Goal: Task Accomplishment & Management: Manage account settings

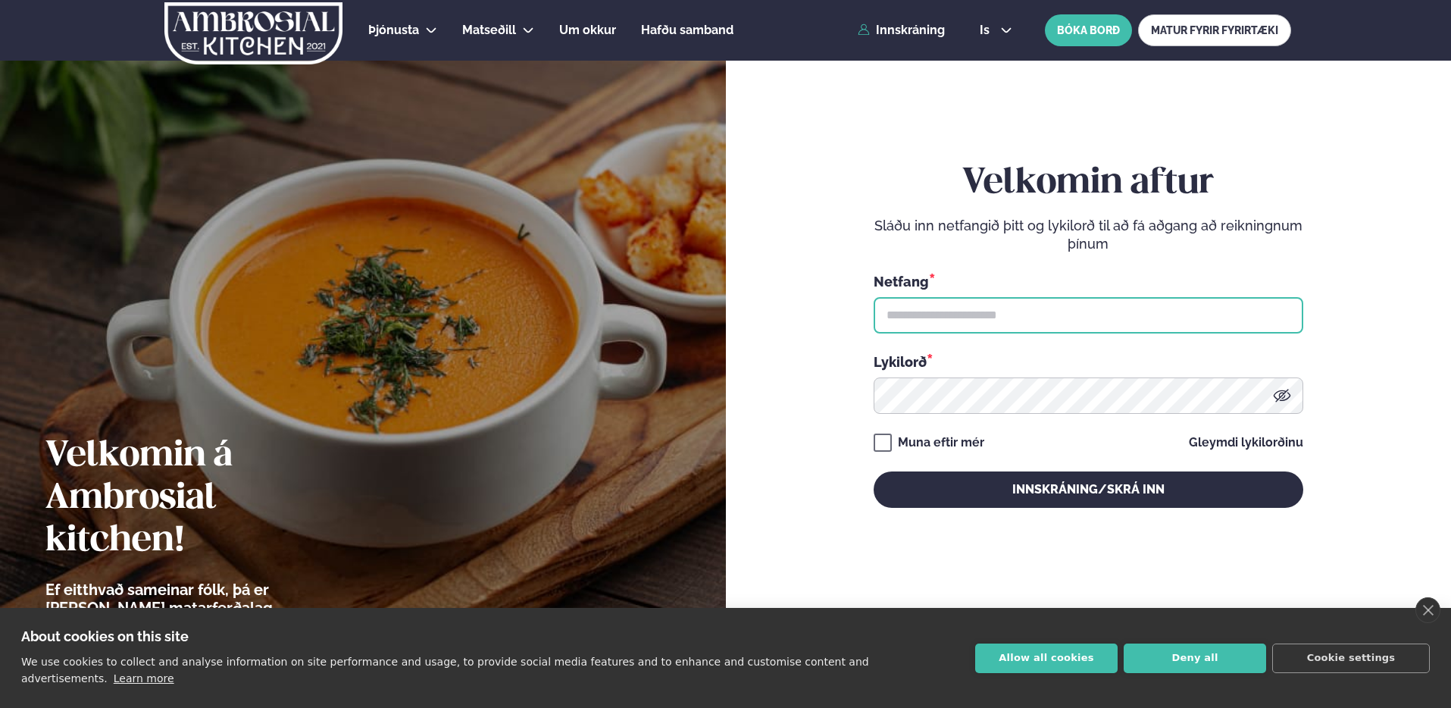
click at [981, 318] on input "text" at bounding box center [1089, 315] width 430 height 36
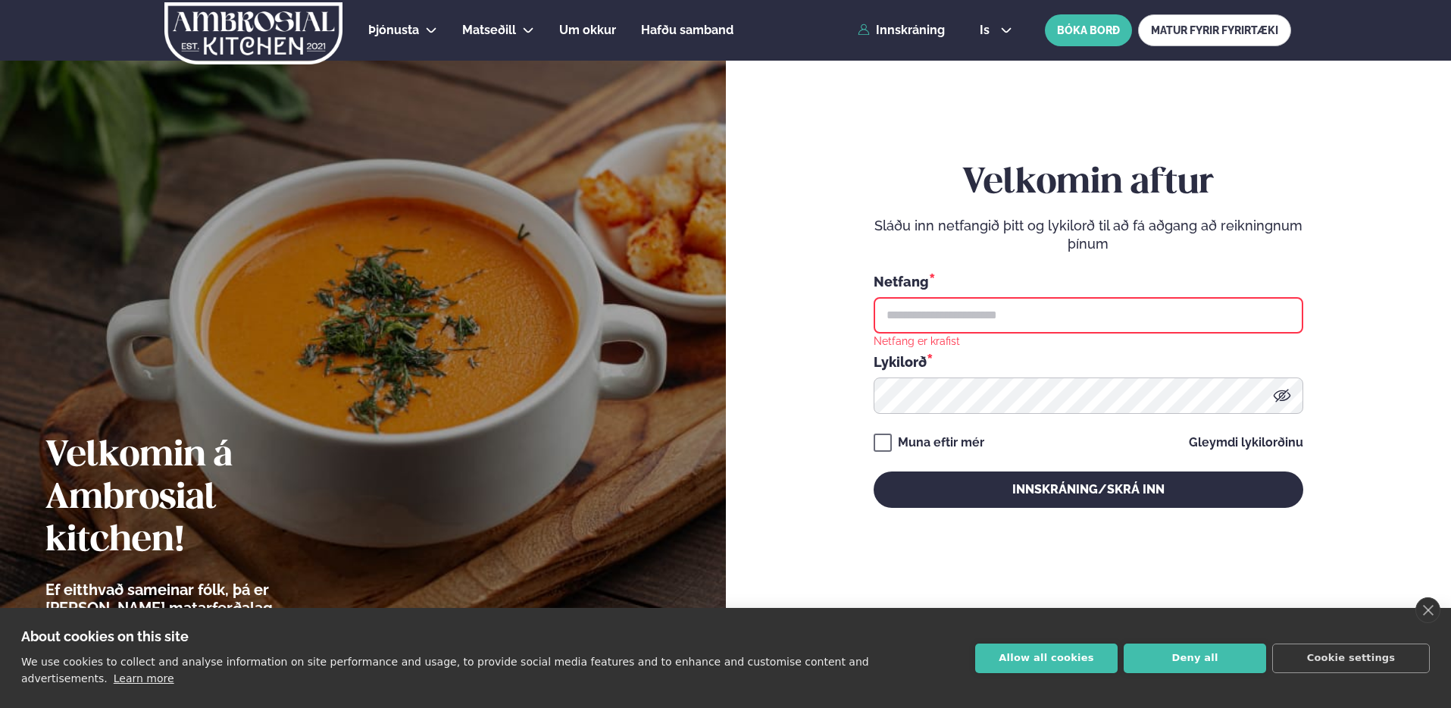
type input "**********"
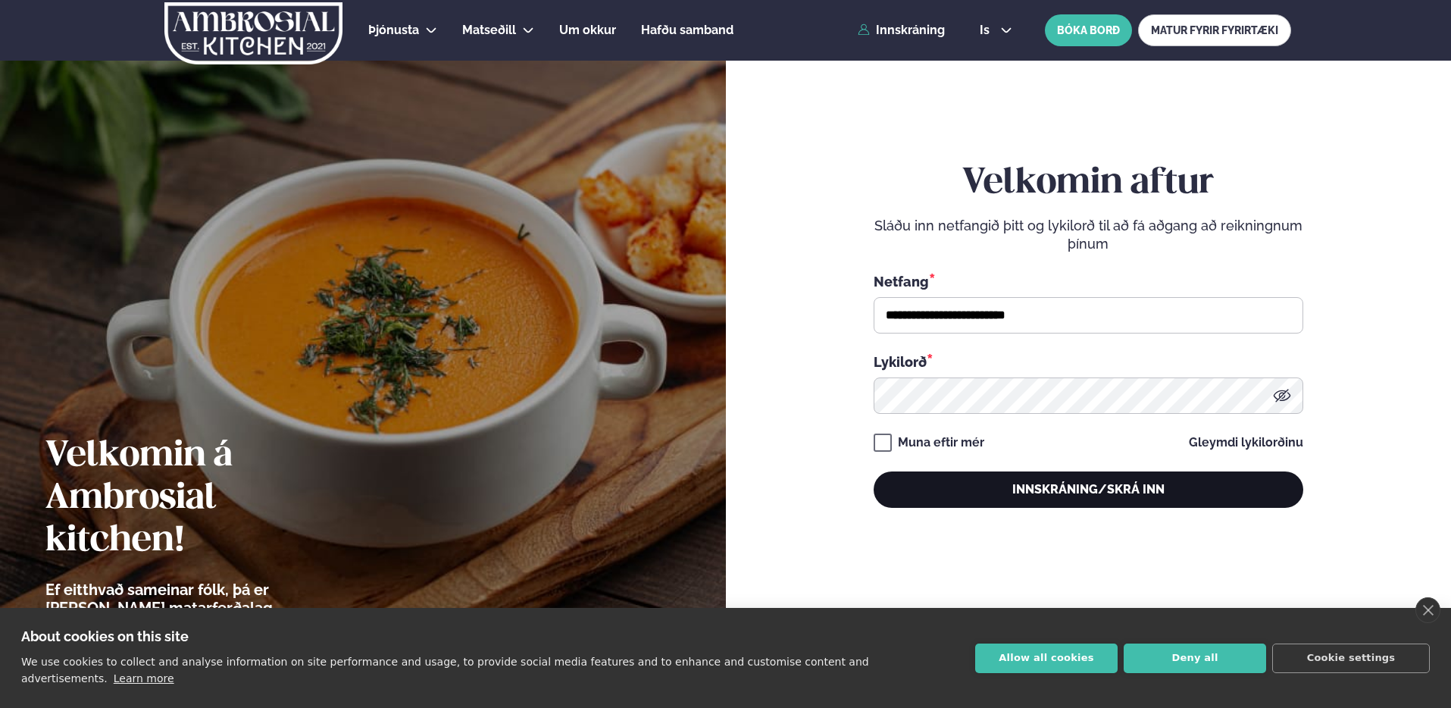
click at [1004, 474] on button "Innskráning/Skrá inn" at bounding box center [1089, 489] width 430 height 36
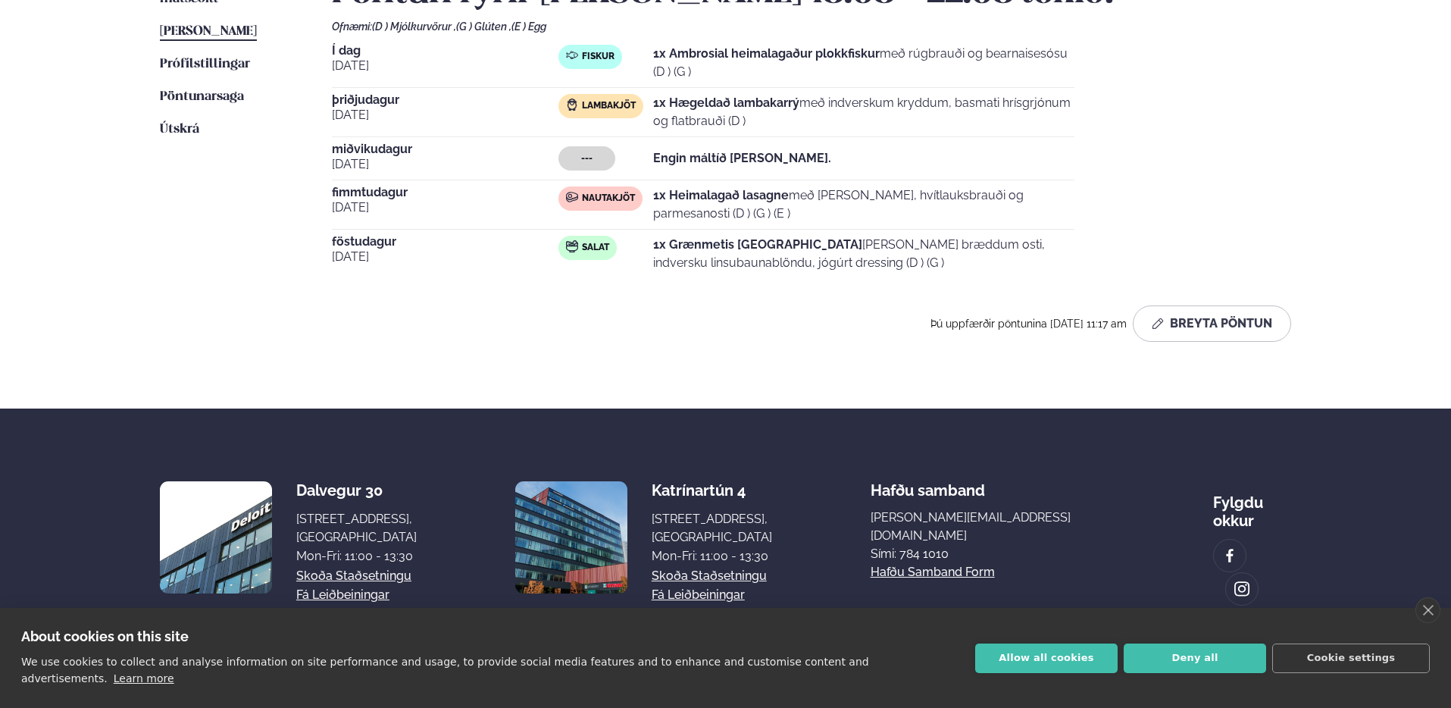
scroll to position [414, 0]
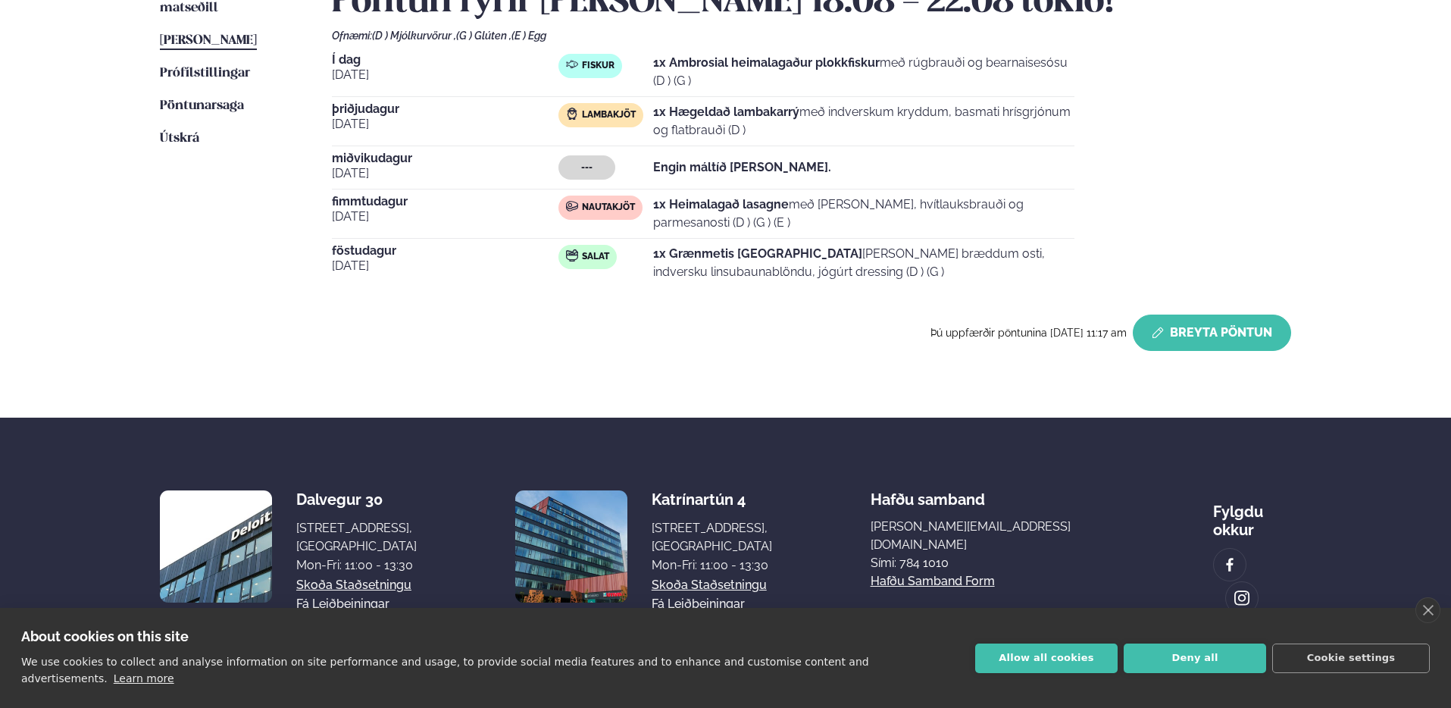
click at [1238, 321] on button "Breyta Pöntun" at bounding box center [1212, 332] width 158 height 36
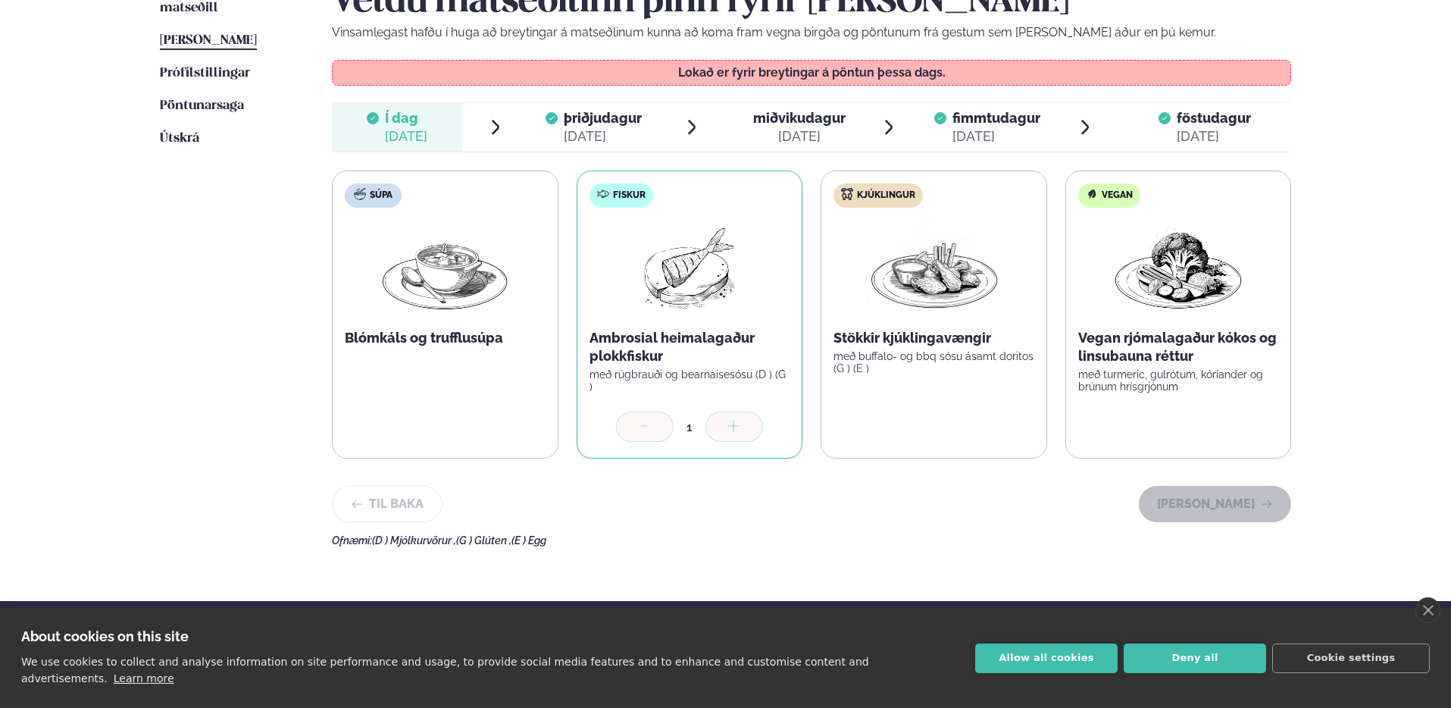
click at [798, 115] on span "miðvikudagur" at bounding box center [799, 118] width 92 height 16
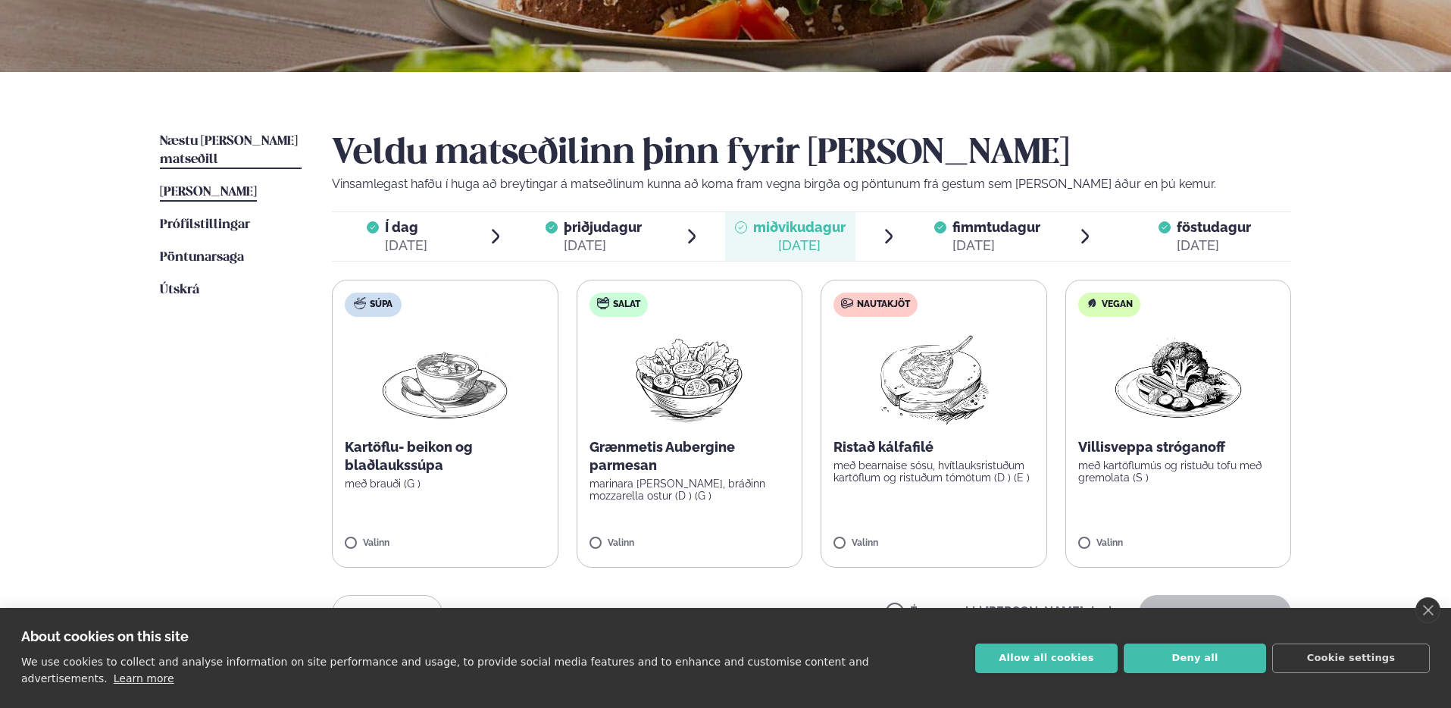
click at [263, 137] on span "Næstu [PERSON_NAME] matseðill" at bounding box center [229, 150] width 138 height 31
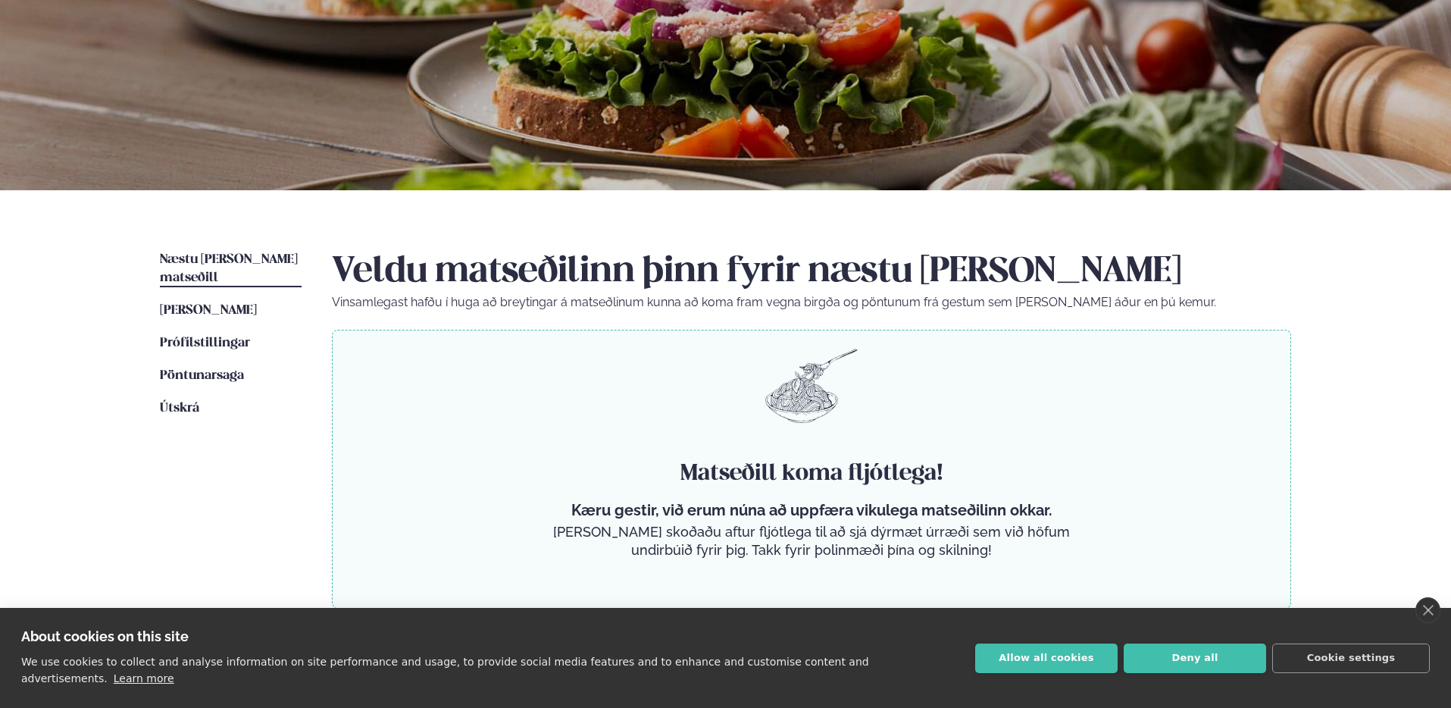
scroll to position [223, 0]
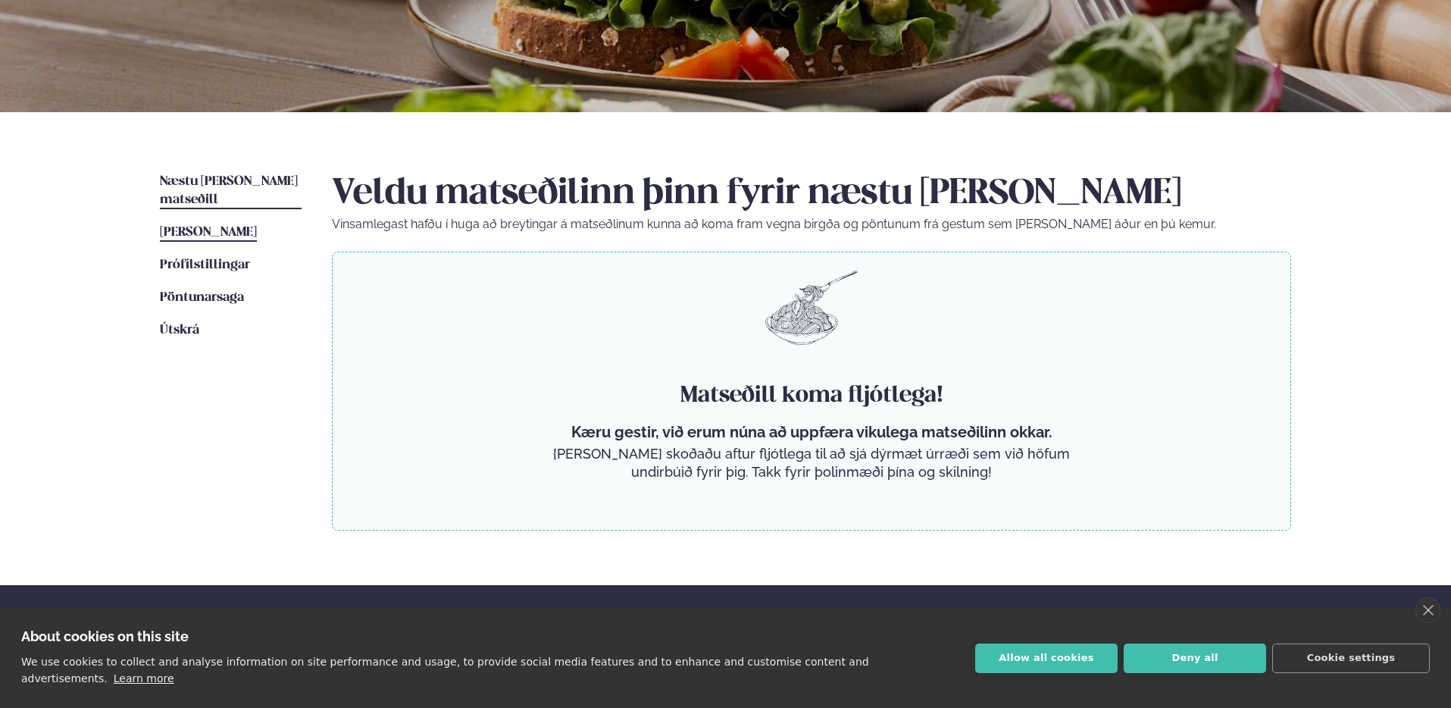
click at [235, 226] on span "[PERSON_NAME]" at bounding box center [208, 232] width 97 height 13
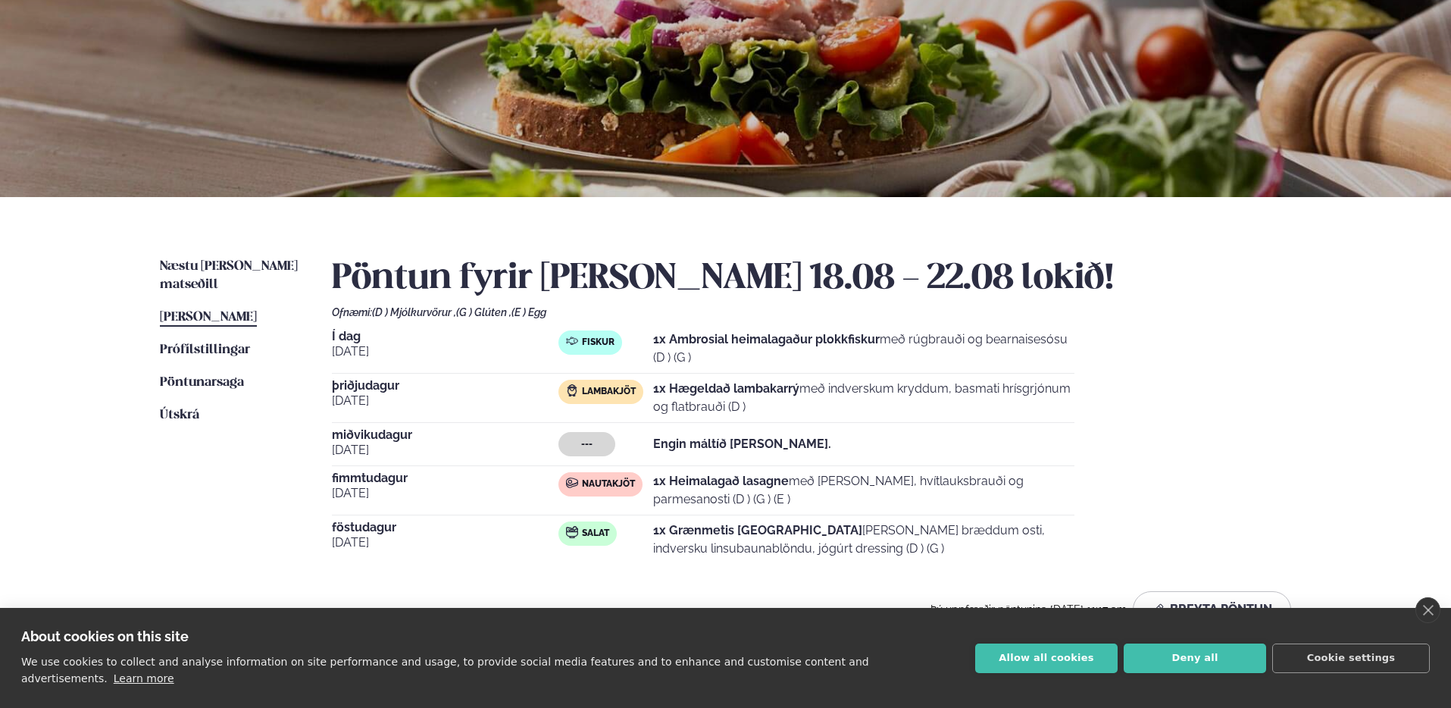
scroll to position [294, 0]
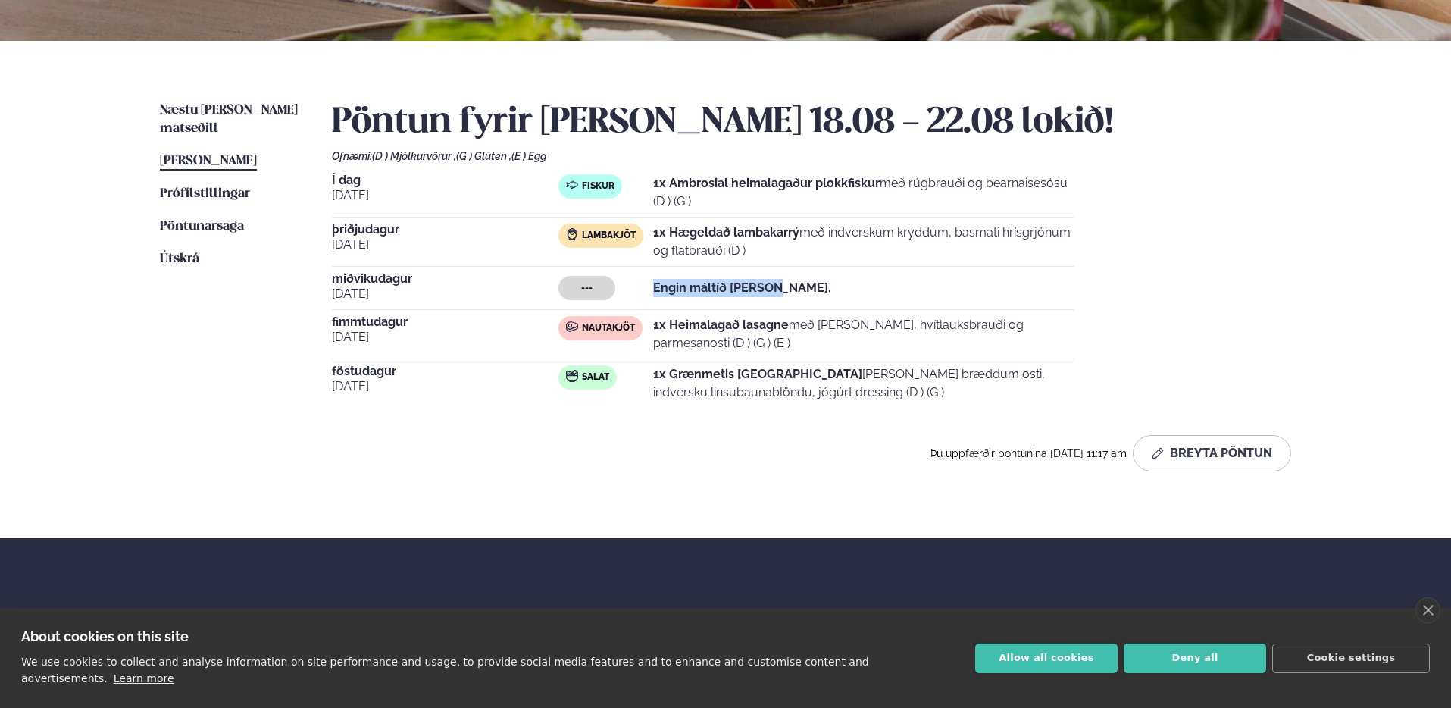
drag, startPoint x: 662, startPoint y: 289, endPoint x: 885, endPoint y: 310, distance: 224.5
click at [885, 310] on div "Í dag [DATE] Fiskur 1x Ambrosial heimalagaður plokkfiskur með rúgbrauði og bear…" at bounding box center [811, 290] width 959 height 233
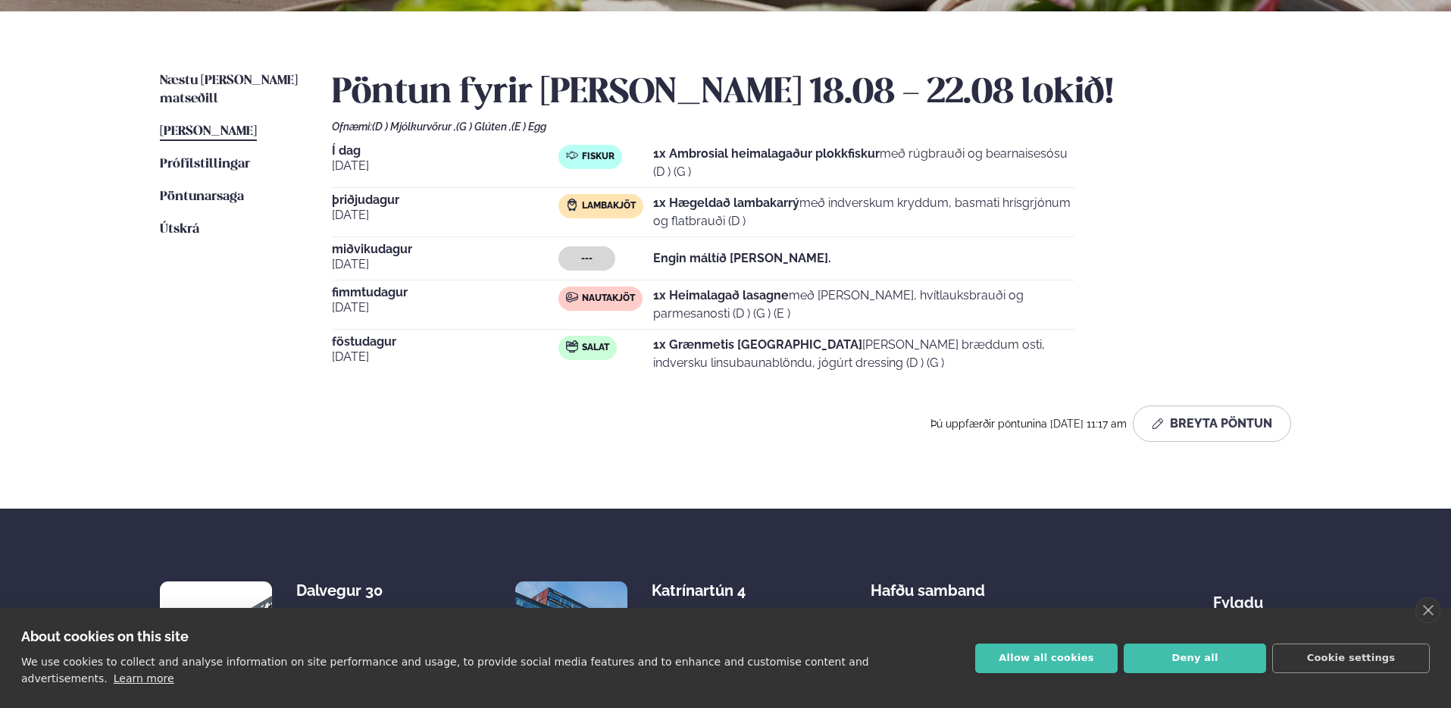
scroll to position [389, 0]
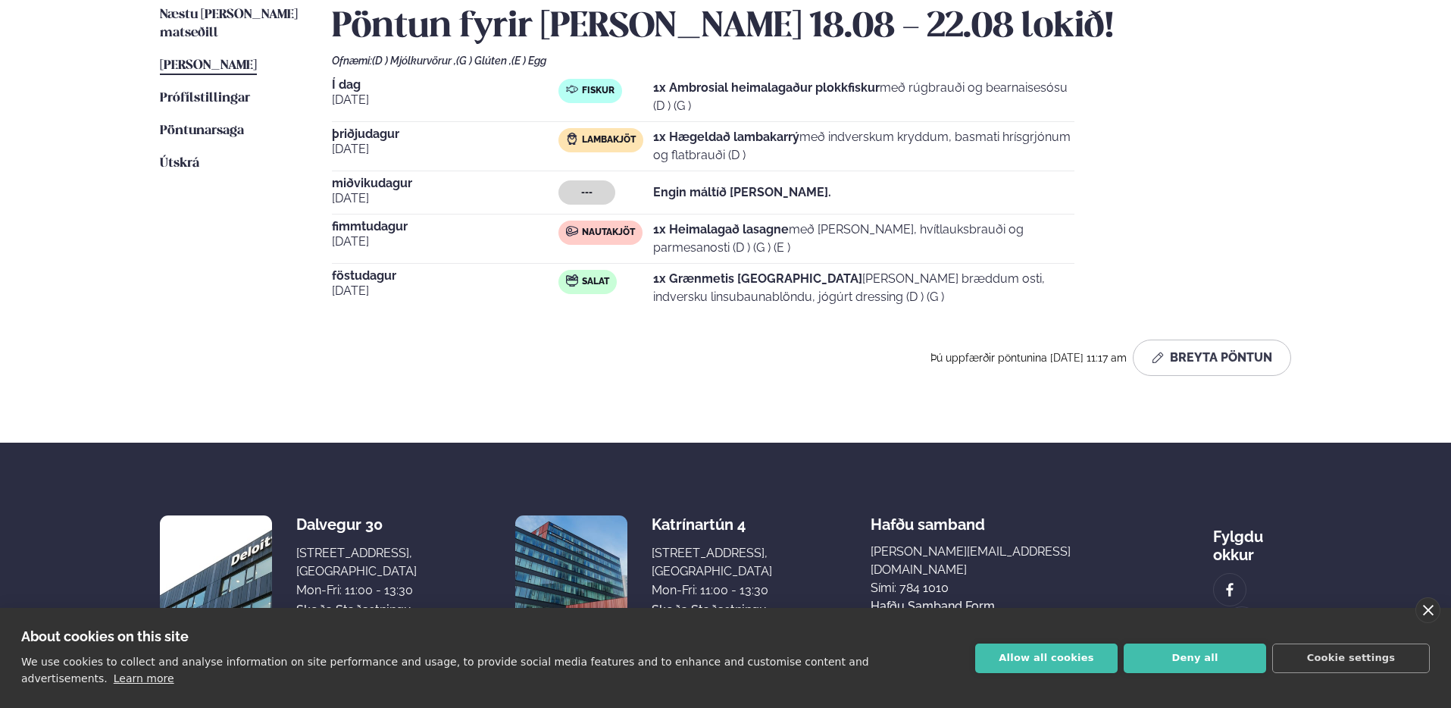
click at [1426, 623] on link "close" at bounding box center [1427, 610] width 25 height 26
